Goal: Transaction & Acquisition: Download file/media

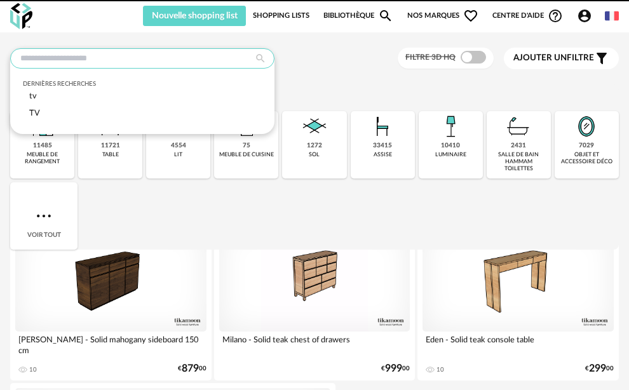
click at [121, 57] on input "text" at bounding box center [142, 58] width 264 height 20
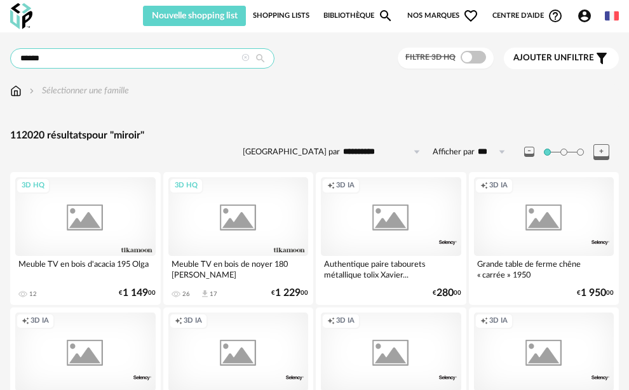
type input "******"
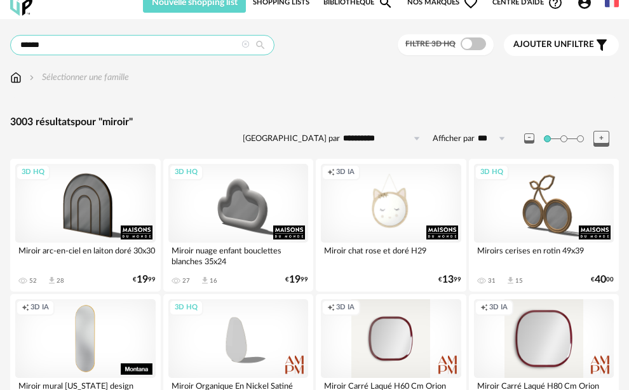
scroll to position [42, 0]
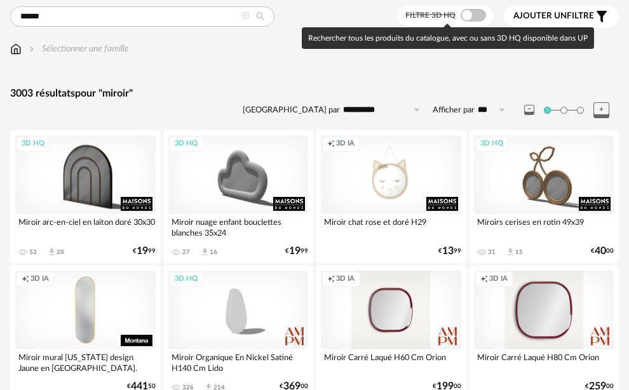
click at [468, 18] on span at bounding box center [473, 15] width 25 height 13
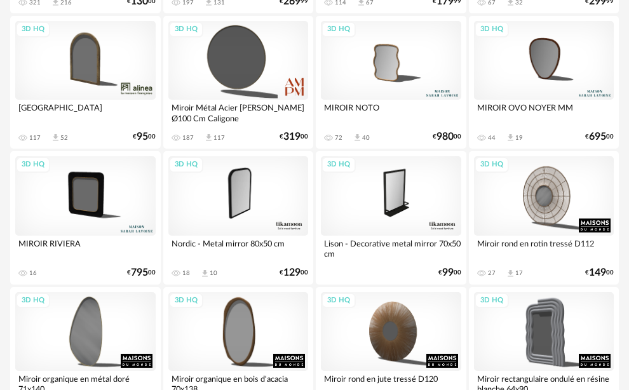
scroll to position [923, 0]
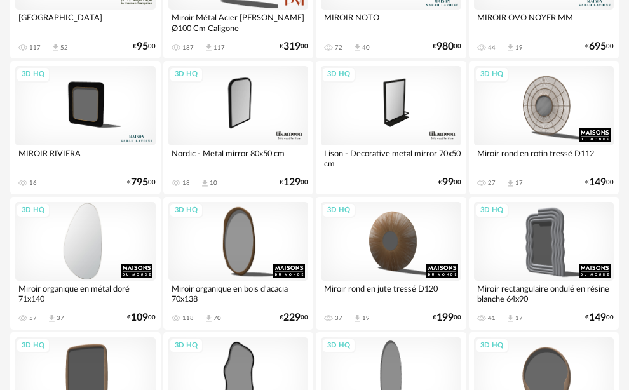
click at [79, 266] on div "3D HQ" at bounding box center [85, 241] width 140 height 79
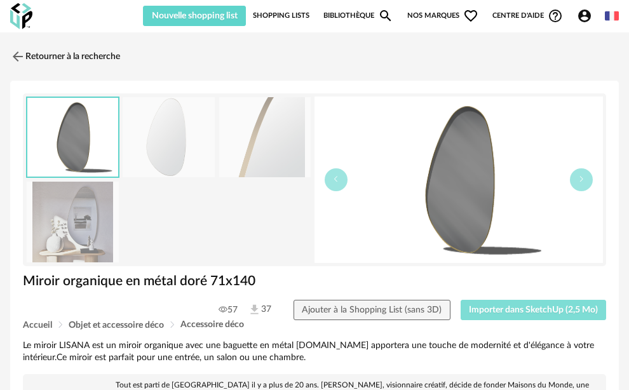
click at [484, 306] on span "Importer dans SketchUp (2,5 Mo)" at bounding box center [533, 310] width 129 height 9
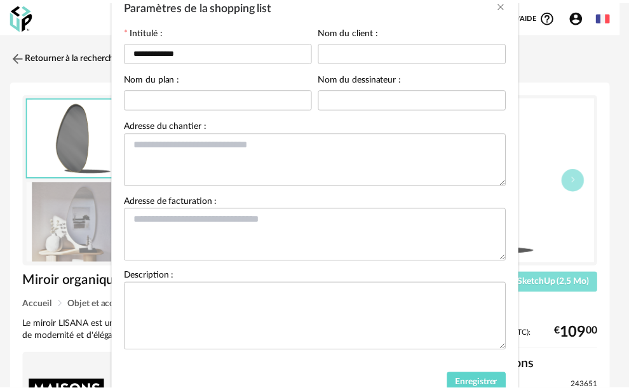
scroll to position [125, 0]
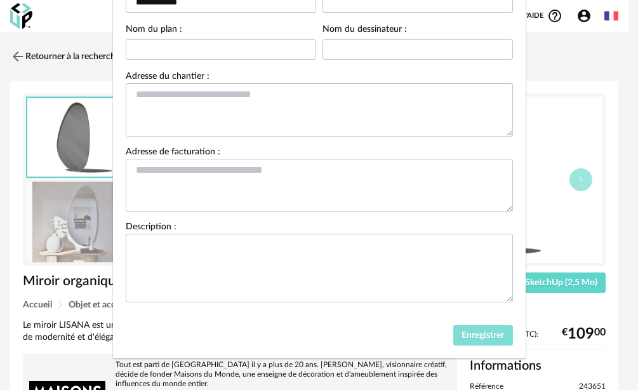
click at [466, 334] on span "Enregistrer" at bounding box center [483, 335] width 43 height 9
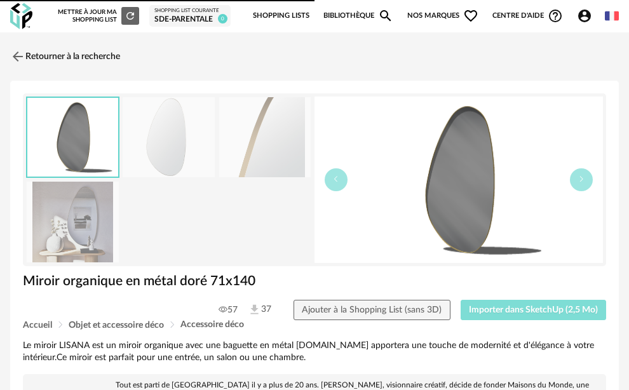
click at [494, 306] on span "Importer dans SketchUp (2,5 Mo)" at bounding box center [533, 310] width 129 height 9
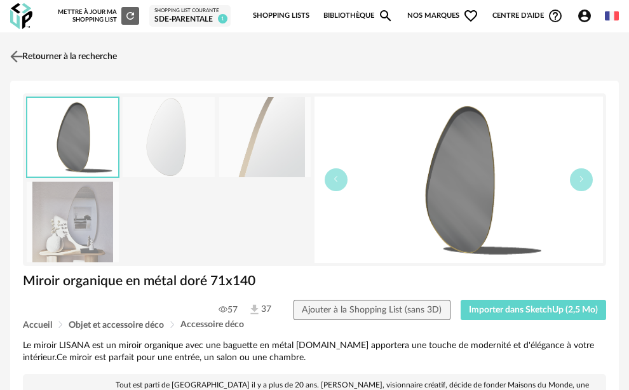
click at [24, 58] on img at bounding box center [17, 56] width 18 height 18
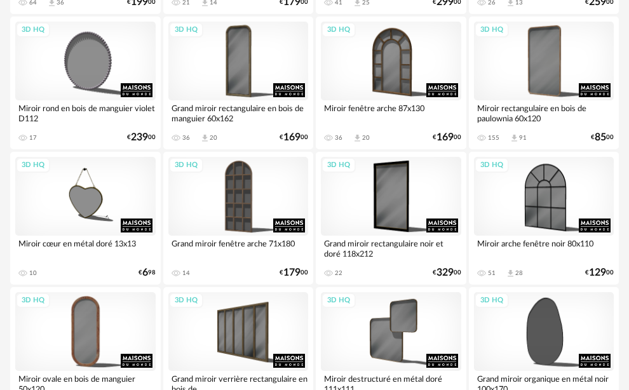
scroll to position [2084, 0]
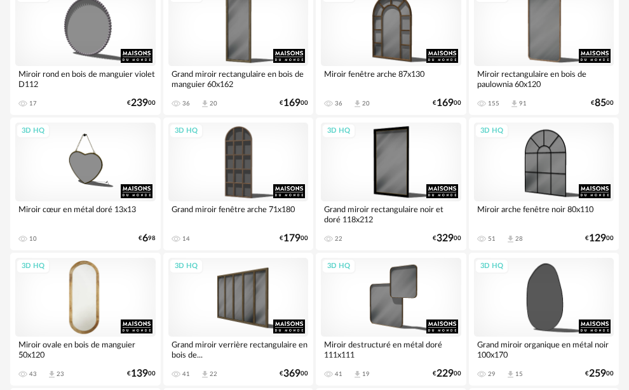
click at [83, 320] on div "3D HQ" at bounding box center [85, 297] width 140 height 79
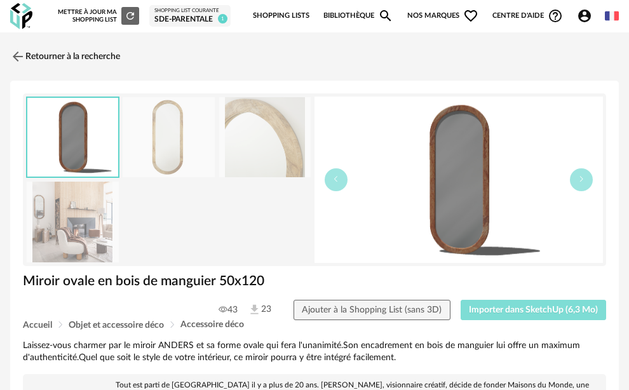
click at [523, 306] on span "Importer dans SketchUp (6,3 Mo)" at bounding box center [533, 310] width 129 height 9
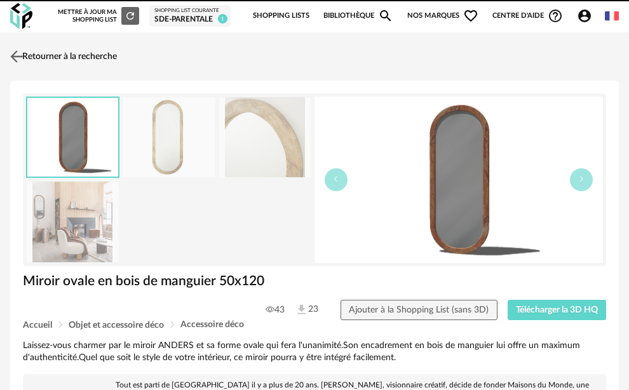
click at [15, 55] on img at bounding box center [17, 56] width 18 height 18
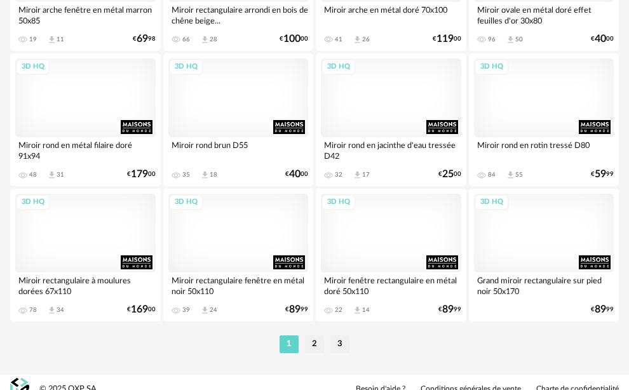
scroll to position [3244, 0]
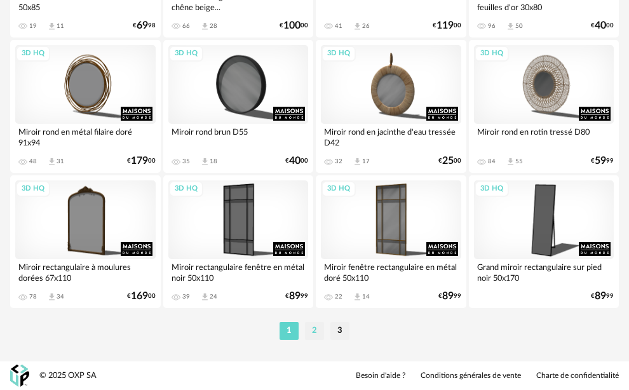
click at [320, 332] on li "2" at bounding box center [314, 331] width 19 height 18
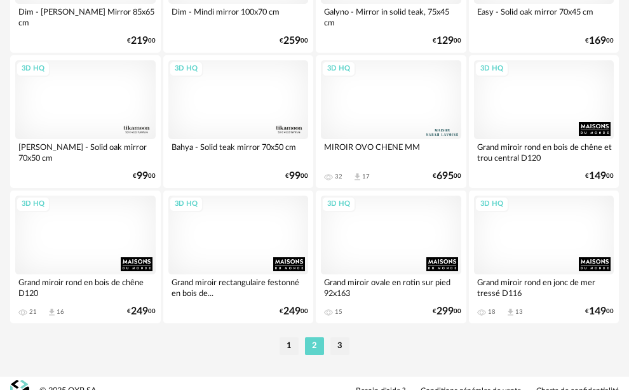
scroll to position [3244, 0]
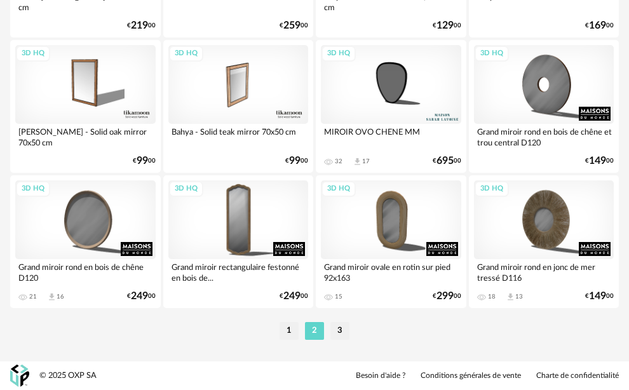
click at [339, 327] on li "3" at bounding box center [339, 331] width 19 height 18
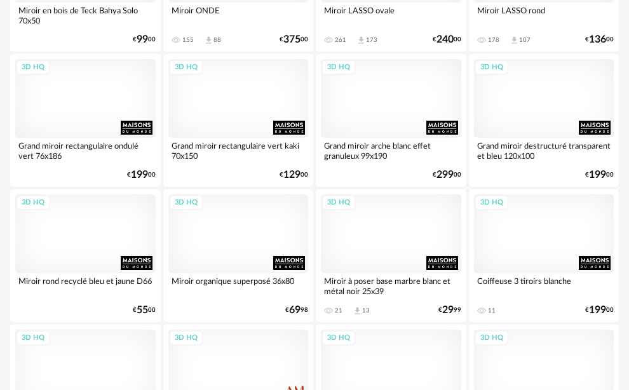
scroll to position [1287, 0]
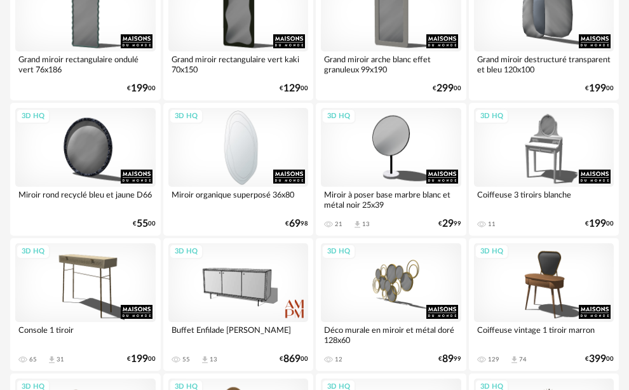
click at [255, 160] on div "3D HQ" at bounding box center [238, 147] width 140 height 79
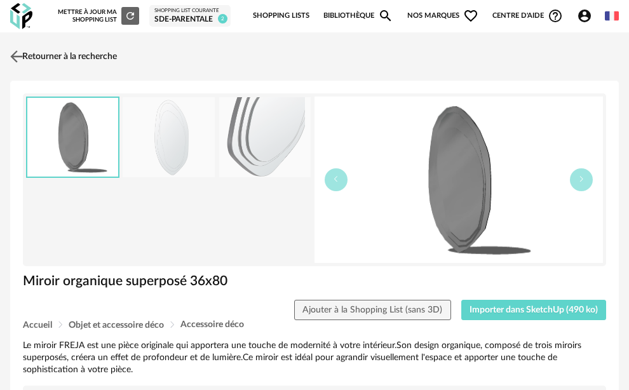
click at [17, 56] on img at bounding box center [17, 56] width 18 height 18
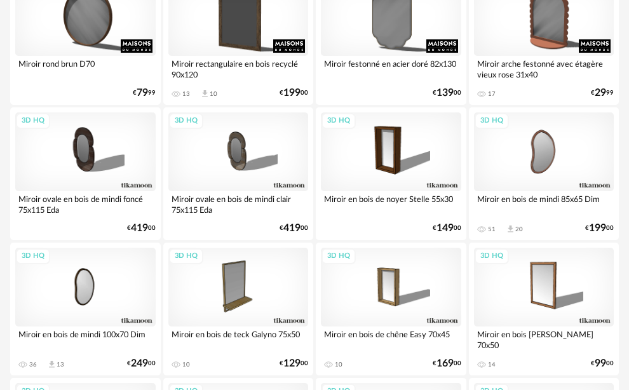
scroll to position [743, 0]
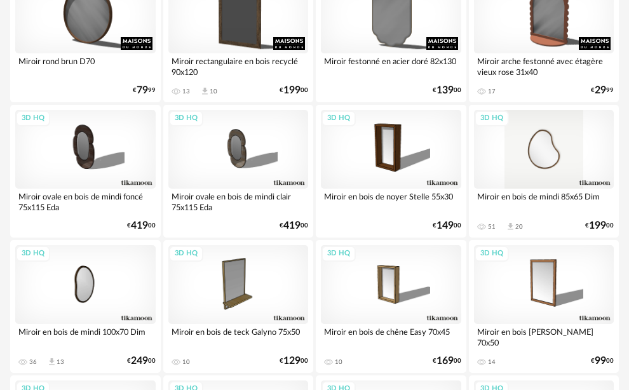
click at [539, 169] on div "3D HQ" at bounding box center [544, 149] width 140 height 79
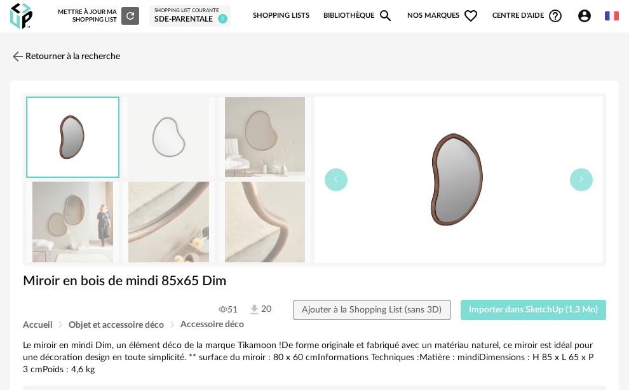
click at [499, 300] on button "Importer dans SketchUp (1,3 Mo)" at bounding box center [534, 310] width 146 height 20
click at [490, 306] on span "Importer dans SketchUp (1,3 Mo)" at bounding box center [533, 310] width 129 height 9
